Goal: Transaction & Acquisition: Book appointment/travel/reservation

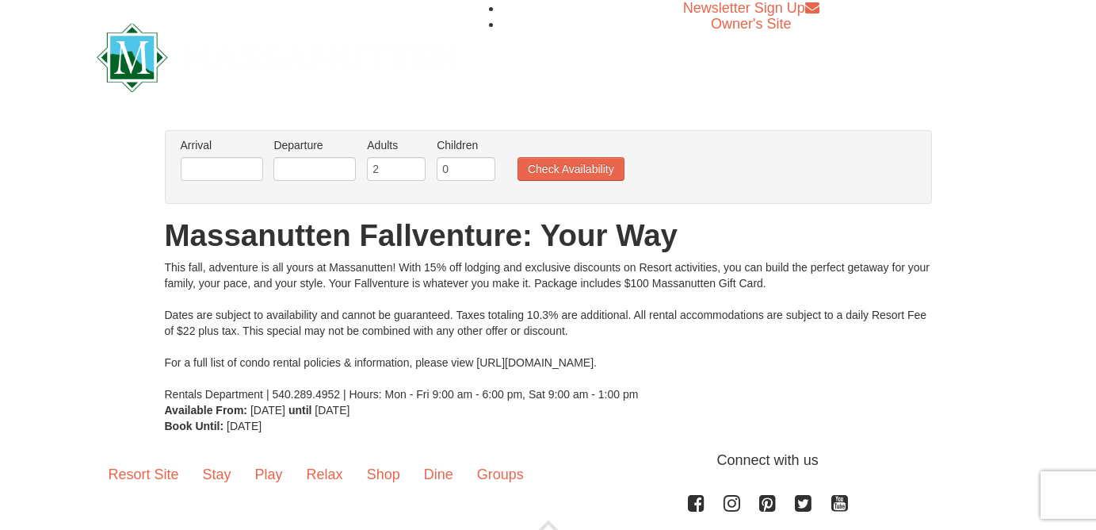
click at [250, 182] on li "Arrival Please format dates MM/DD/YYYY Please format dates MM/DD/YYYY" at bounding box center [222, 163] width 90 height 52
click at [231, 167] on input "text" at bounding box center [222, 169] width 82 height 24
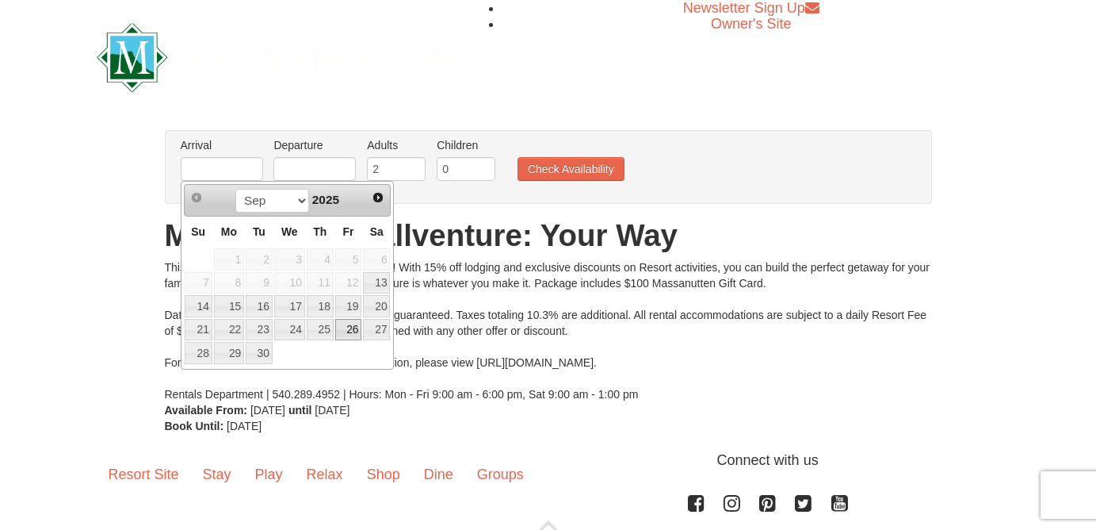
click at [351, 328] on link "26" at bounding box center [348, 330] width 27 height 22
type input "[DATE]"
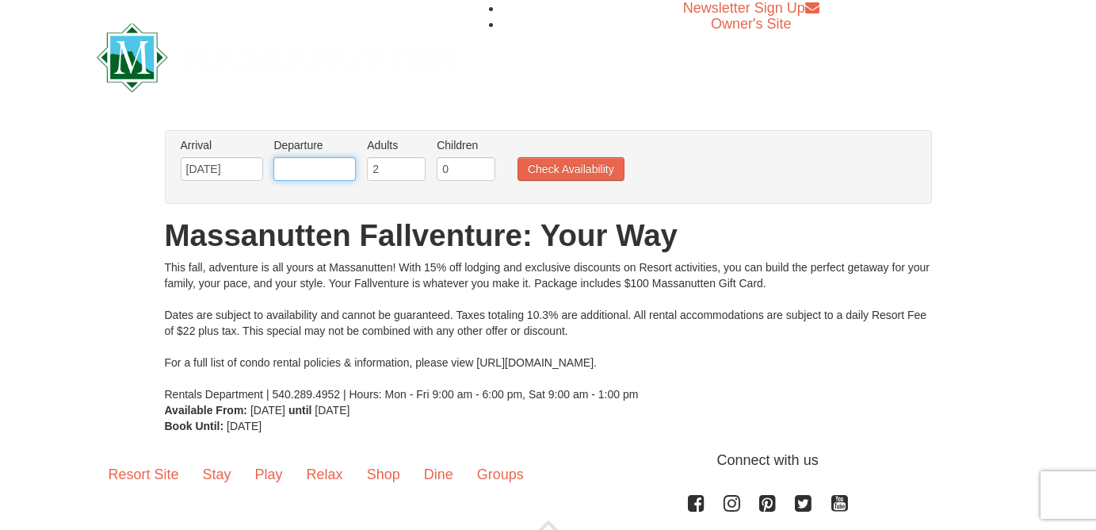
click at [323, 165] on input "text" at bounding box center [314, 169] width 82 height 24
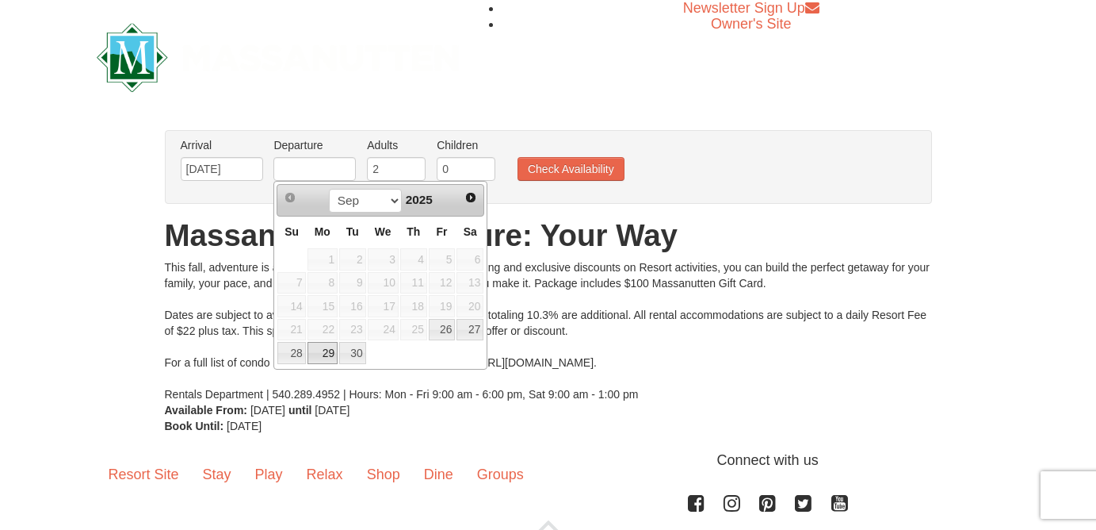
click at [319, 353] on link "29" at bounding box center [323, 353] width 30 height 22
type input "[DATE]"
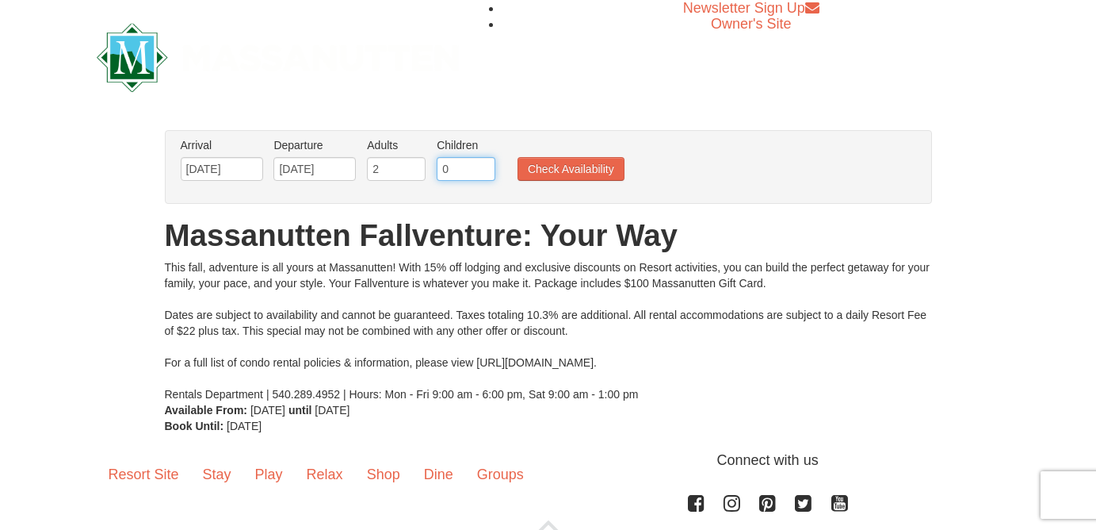
click at [467, 180] on input "0" at bounding box center [466, 169] width 59 height 24
type input "1"
click at [583, 166] on button "Check Availability" at bounding box center [571, 169] width 107 height 24
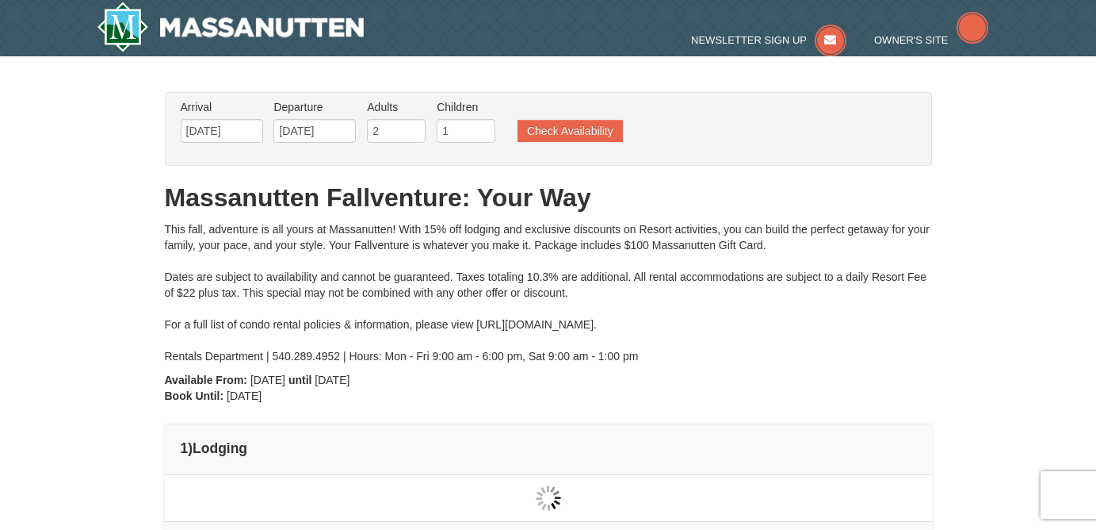
type input "[DATE]"
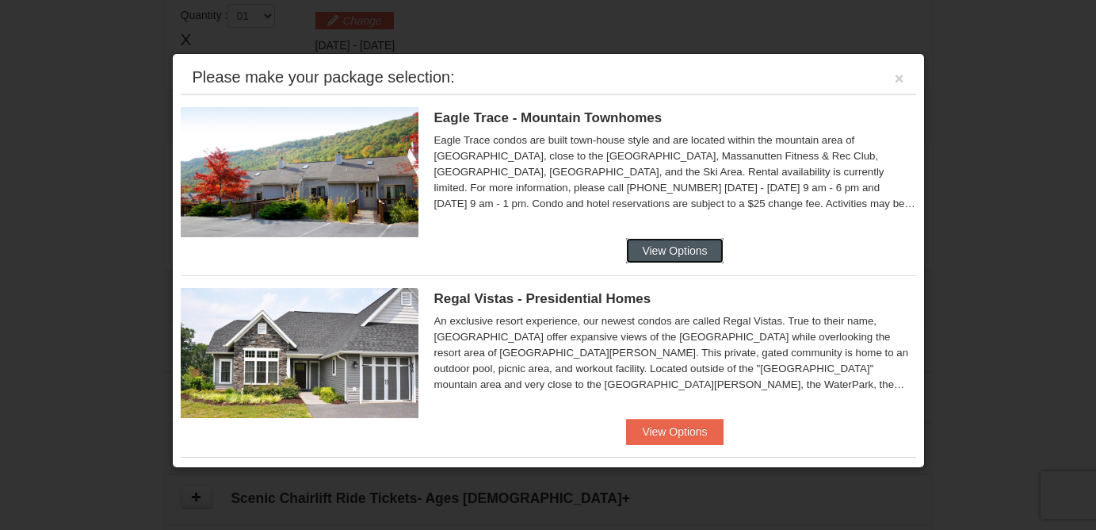
click at [654, 255] on button "View Options" at bounding box center [674, 250] width 97 height 25
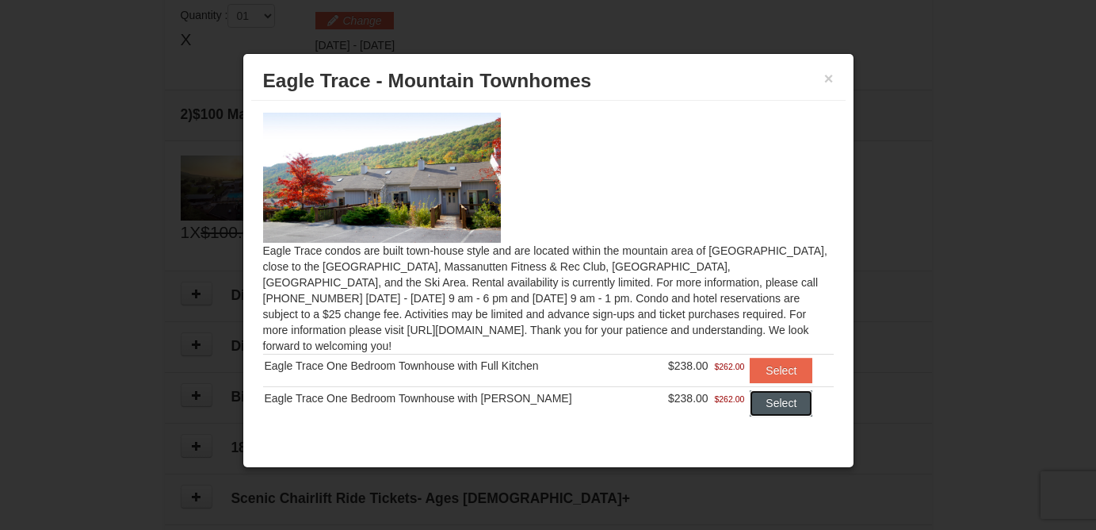
click at [773, 391] on button "Select" at bounding box center [781, 402] width 63 height 25
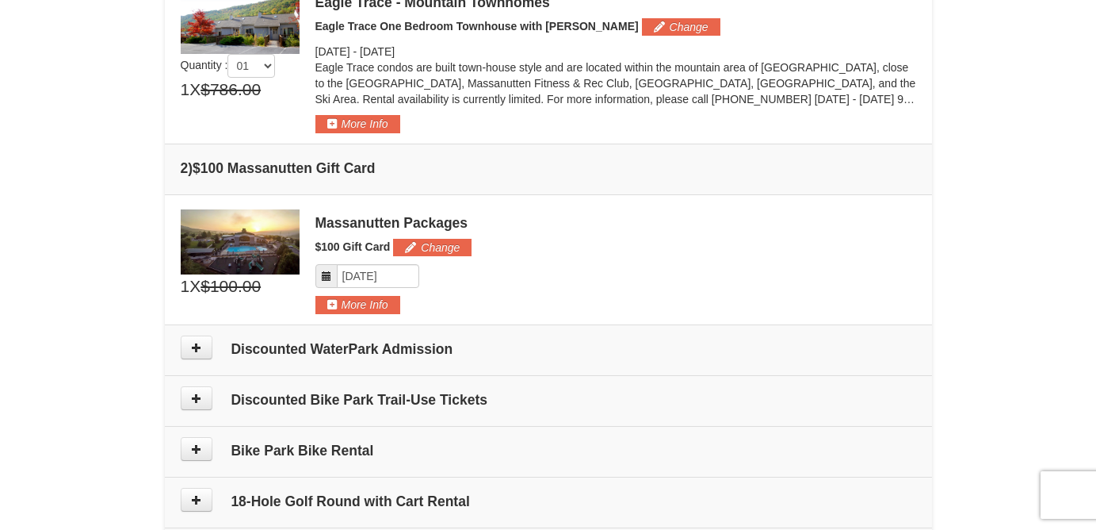
scroll to position [539, 0]
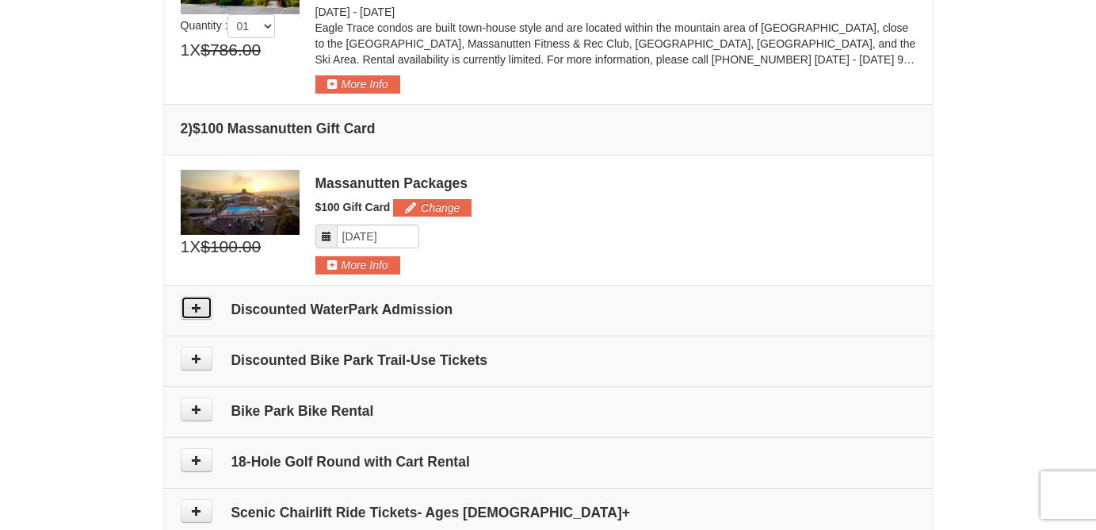
click at [194, 302] on icon at bounding box center [196, 307] width 11 height 11
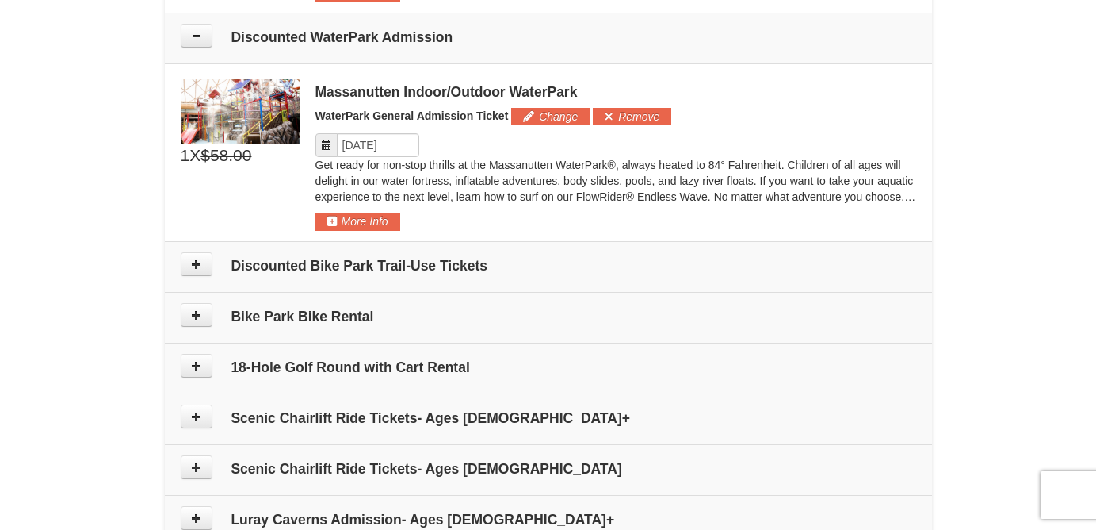
scroll to position [824, 0]
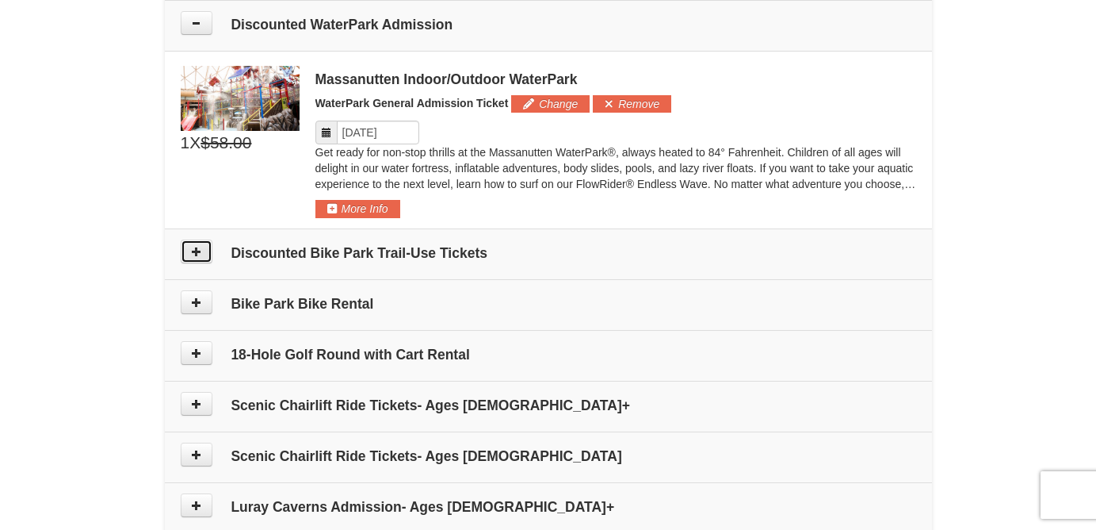
click at [196, 258] on button at bounding box center [197, 251] width 32 height 24
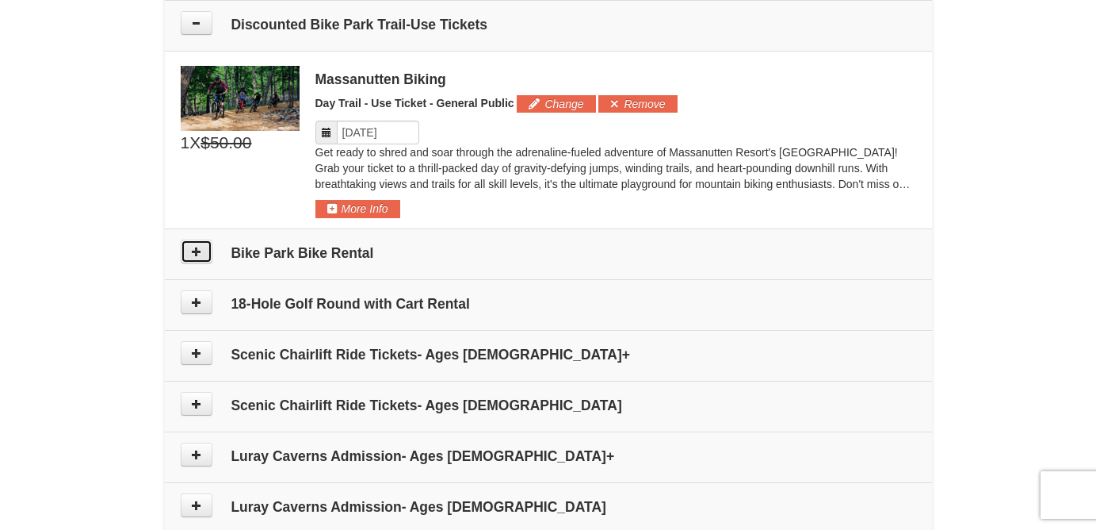
click at [188, 254] on button at bounding box center [197, 251] width 32 height 24
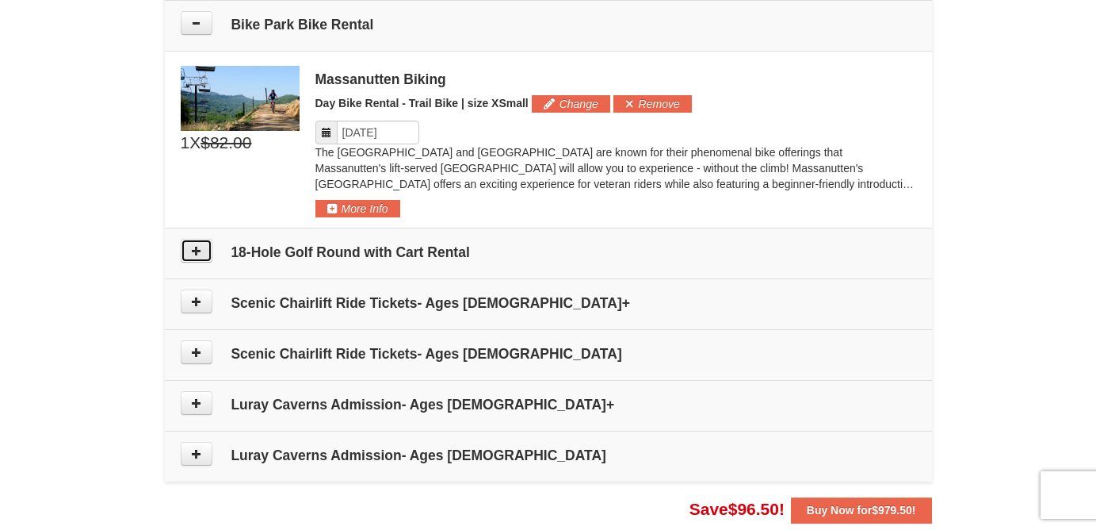
click at [194, 260] on button at bounding box center [197, 251] width 32 height 24
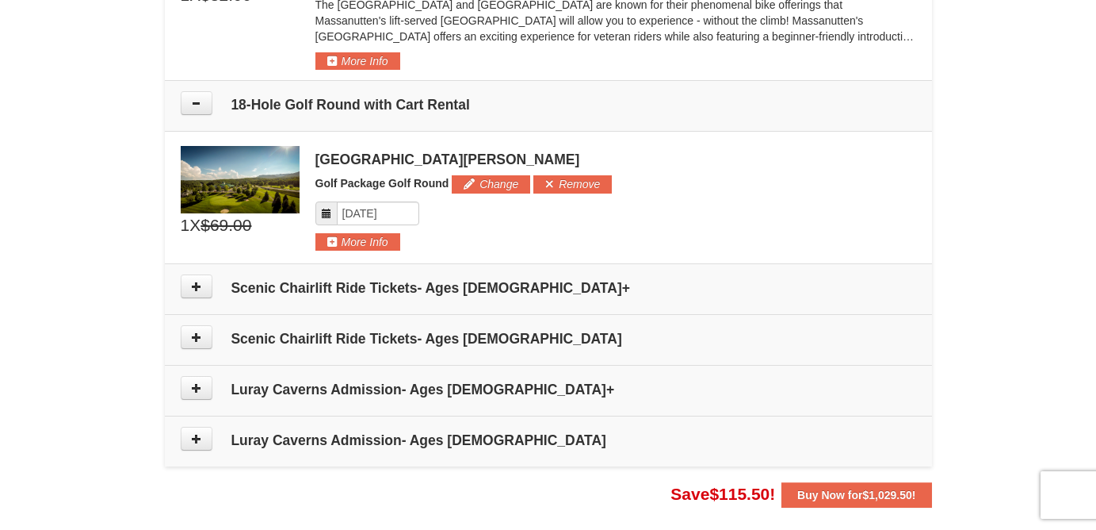
scroll to position [1419, 0]
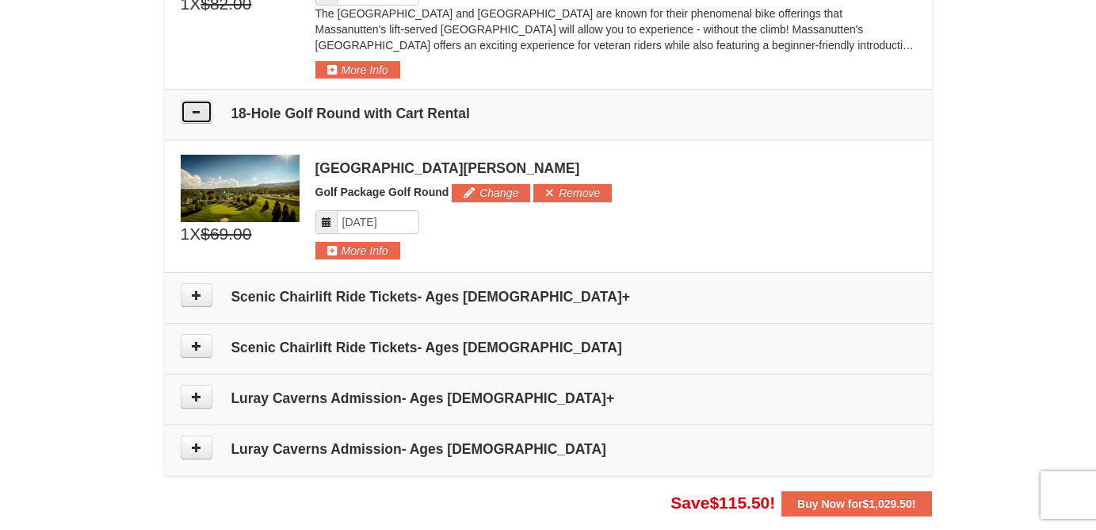
click at [203, 123] on button at bounding box center [197, 112] width 32 height 24
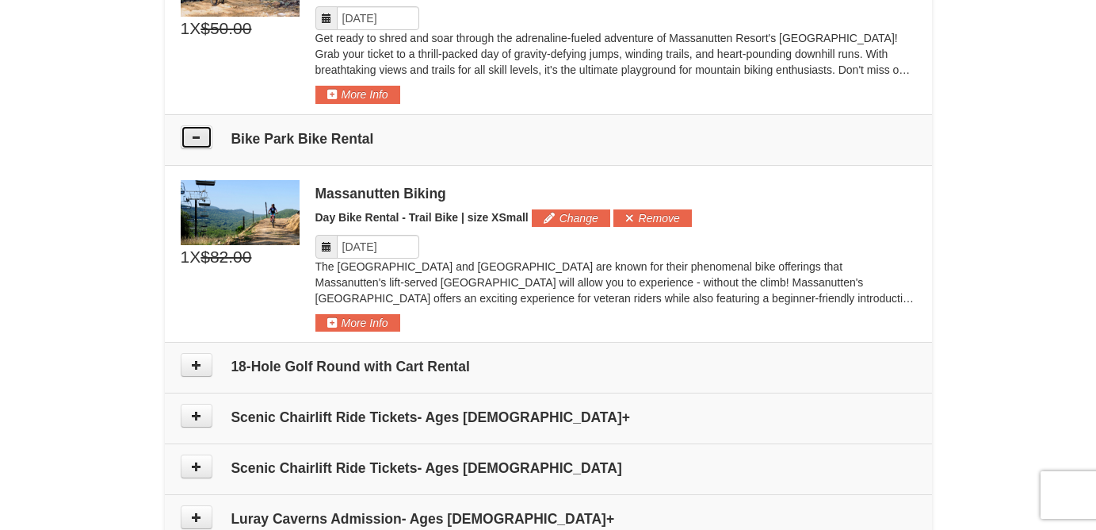
click at [203, 131] on button at bounding box center [197, 137] width 32 height 24
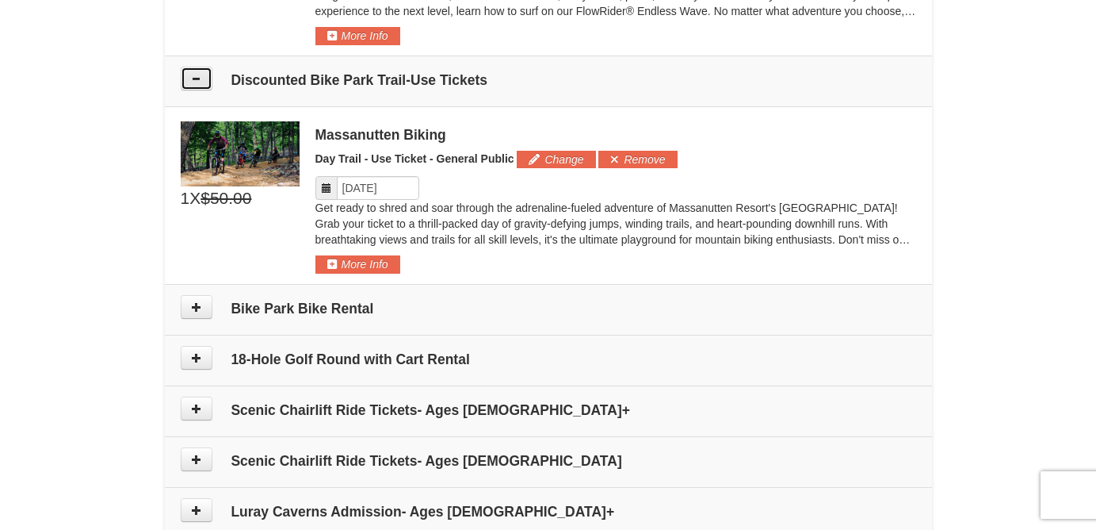
click at [201, 90] on button at bounding box center [197, 79] width 32 height 24
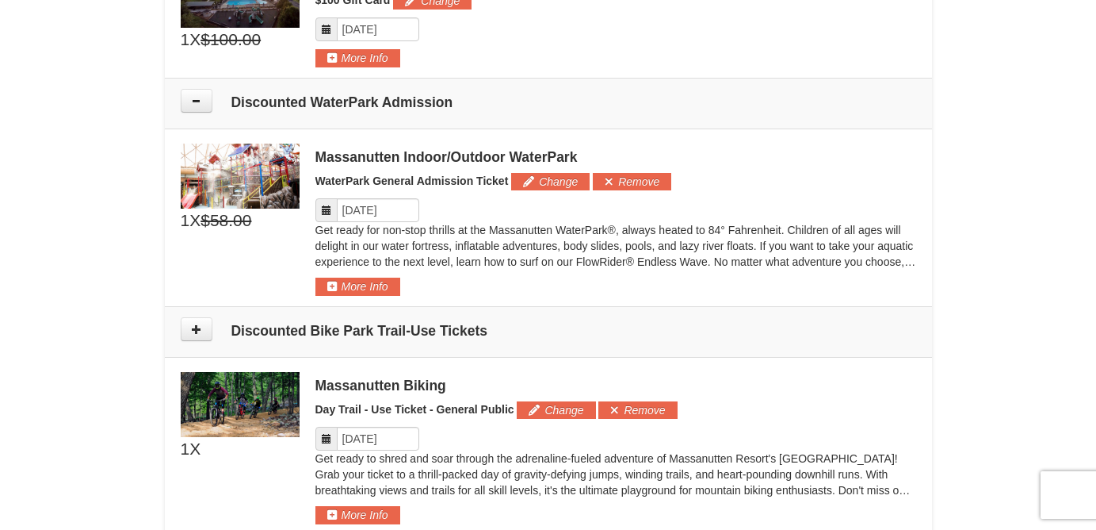
scroll to position [731, 0]
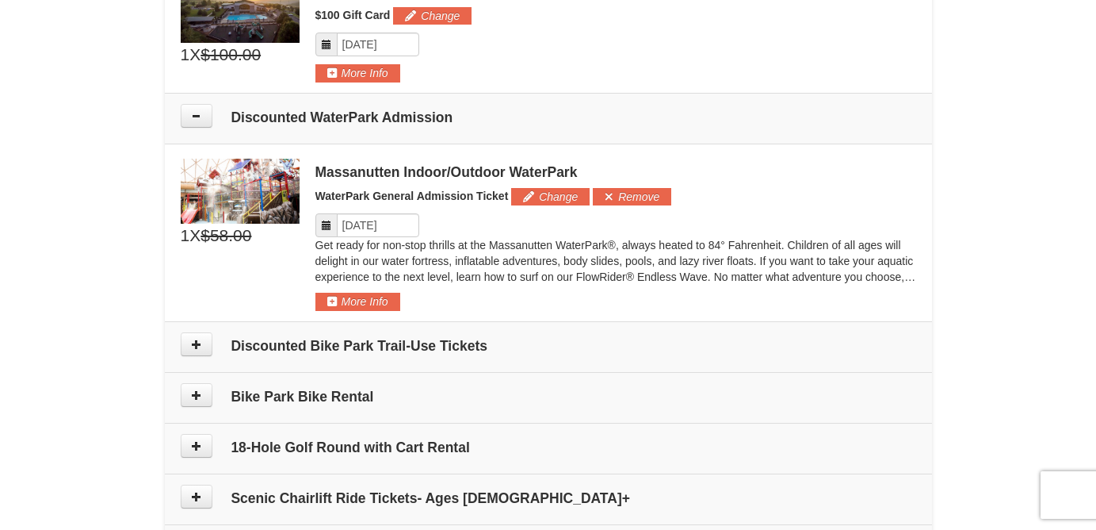
click at [329, 220] on icon at bounding box center [326, 225] width 11 height 11
click at [325, 226] on icon at bounding box center [326, 225] width 11 height 11
click at [366, 225] on input "Please format dates MM/DD/YYYY" at bounding box center [378, 225] width 82 height 24
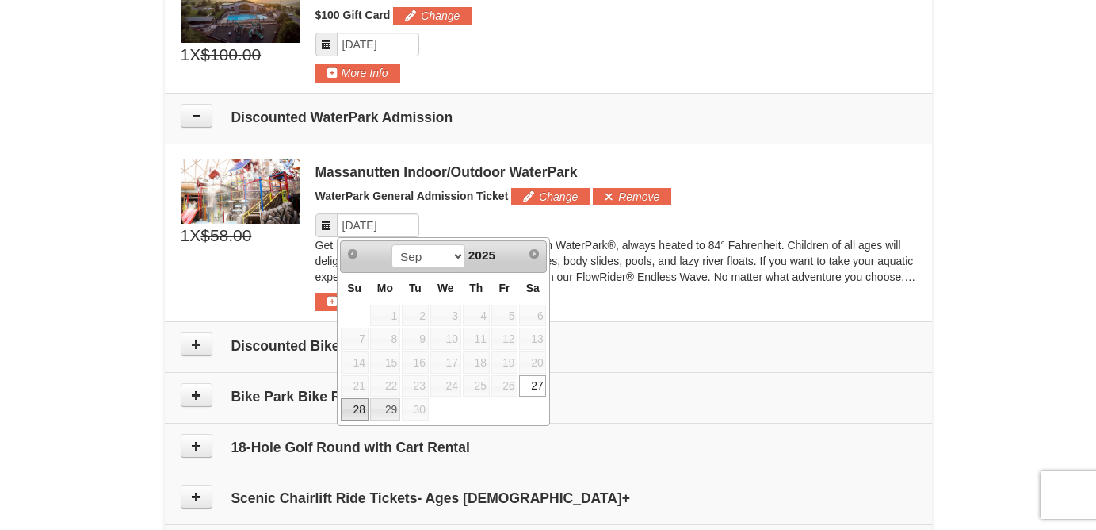
click at [355, 407] on link "28" at bounding box center [355, 409] width 28 height 22
type input "09/28/2025"
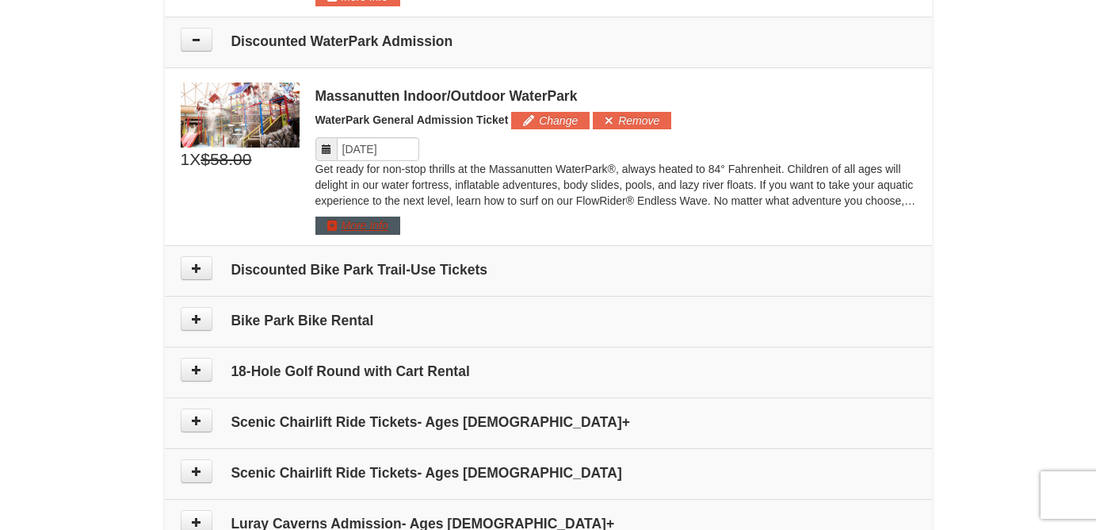
scroll to position [798, 0]
